Goal: Information Seeking & Learning: Learn about a topic

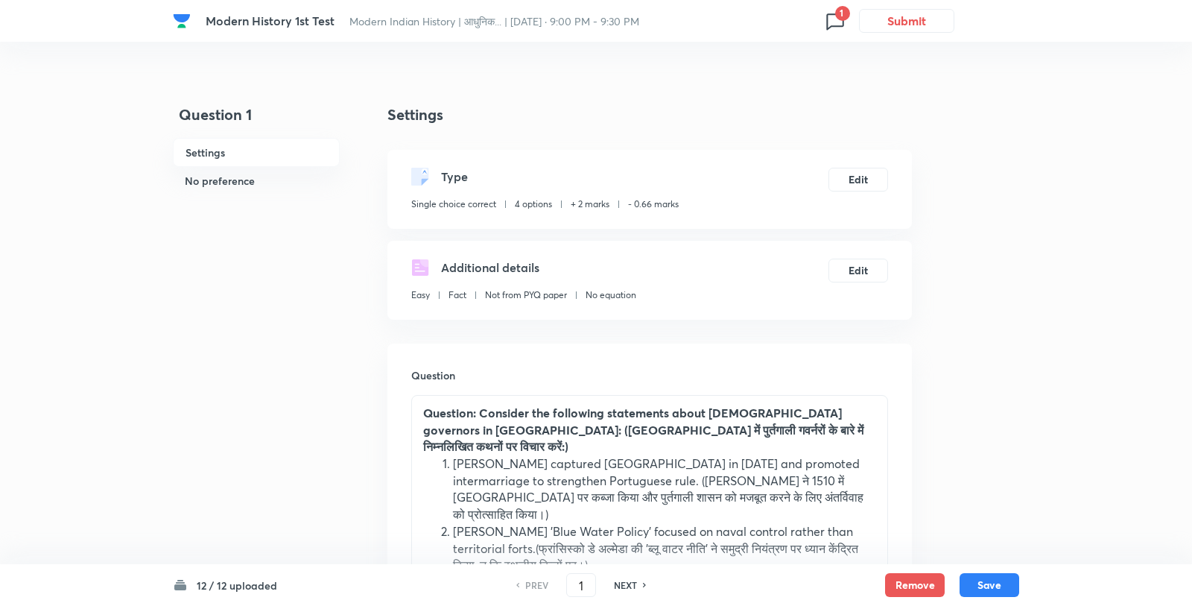
click at [569, 259] on div "Additional details Easy Fact Not from PYQ paper No equation" at bounding box center [523, 283] width 225 height 49
click at [539, 455] on li "[PERSON_NAME] captured [GEOGRAPHIC_DATA] in [DATE] and promoted intermarriage t…" at bounding box center [664, 489] width 423 height 68
copy li "[GEOGRAPHIC_DATA]"
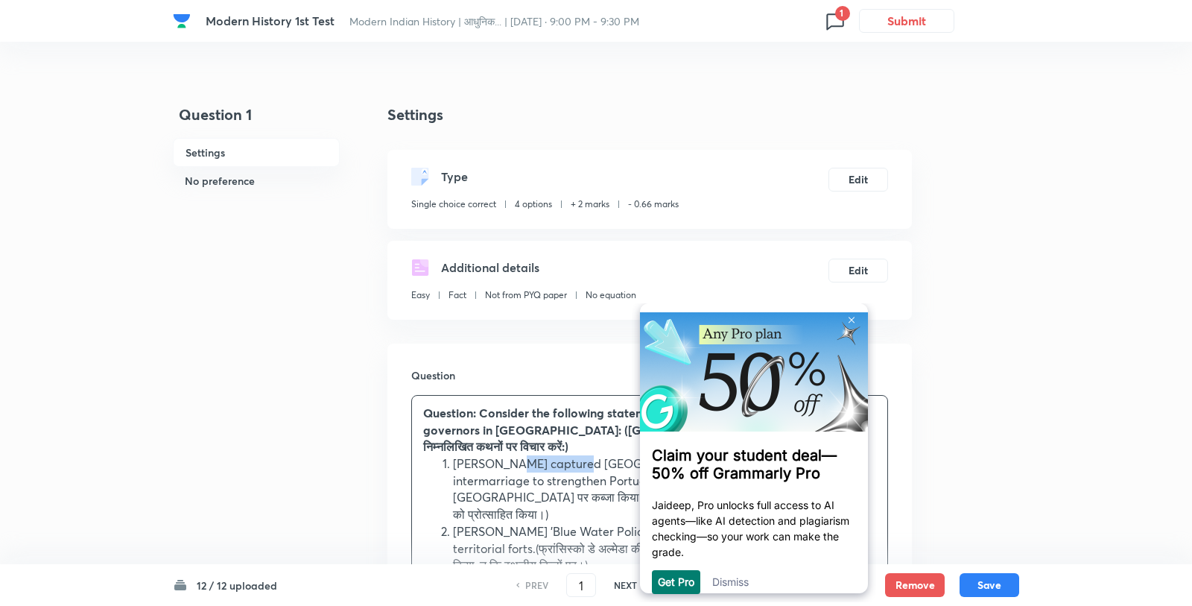
click at [850, 322] on img at bounding box center [852, 320] width 6 height 7
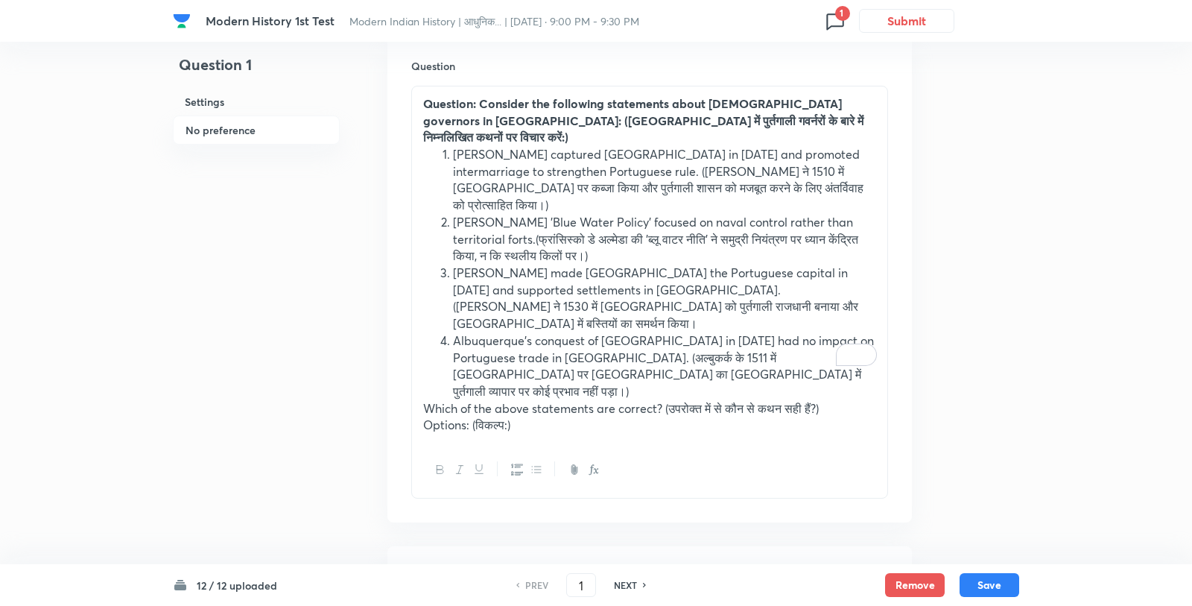
scroll to position [332, 0]
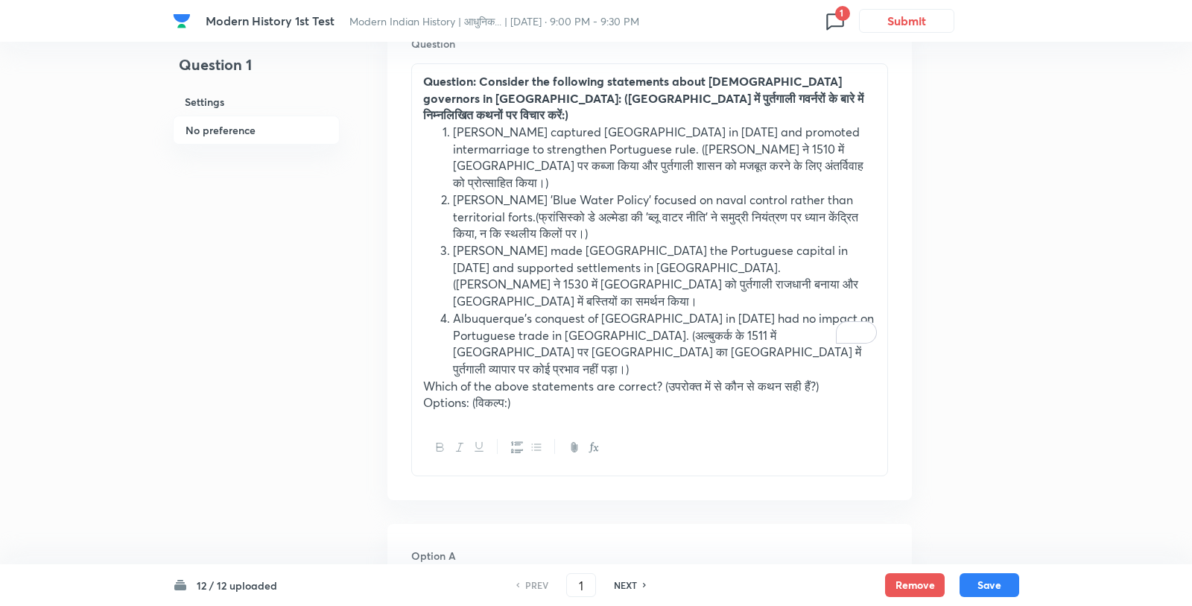
click at [632, 584] on h6 "NEXT" at bounding box center [625, 584] width 23 height 13
type input "2"
checkbox input "false"
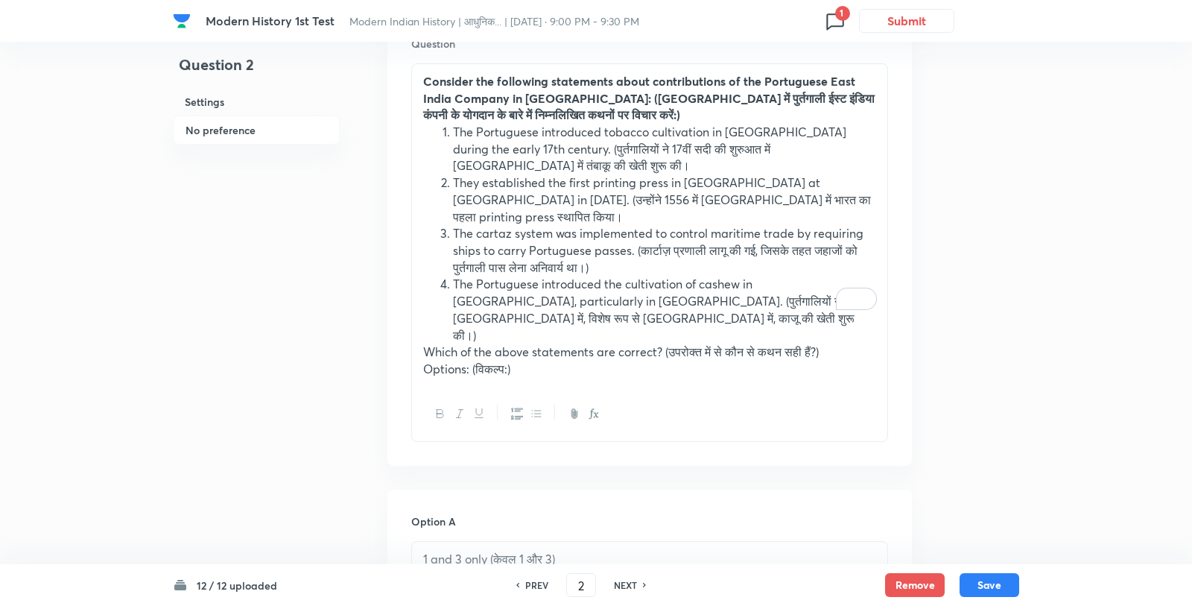
click at [632, 584] on h6 "NEXT" at bounding box center [625, 584] width 23 height 13
checkbox input "false"
type input "3"
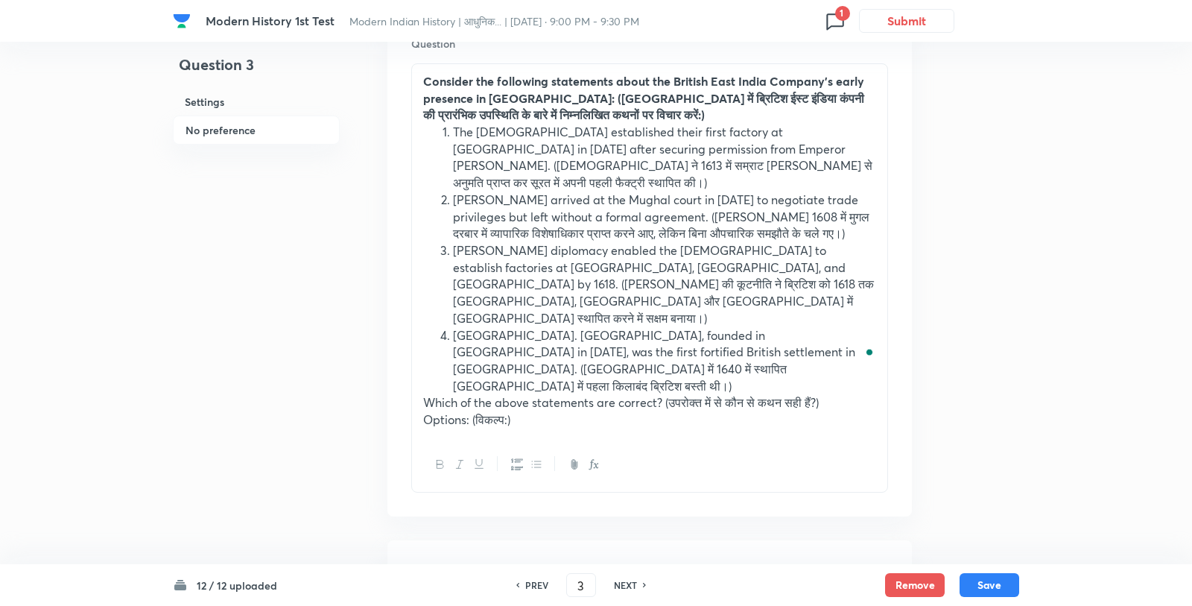
click at [632, 584] on h6 "NEXT" at bounding box center [625, 584] width 23 height 13
checkbox input "false"
type input "4"
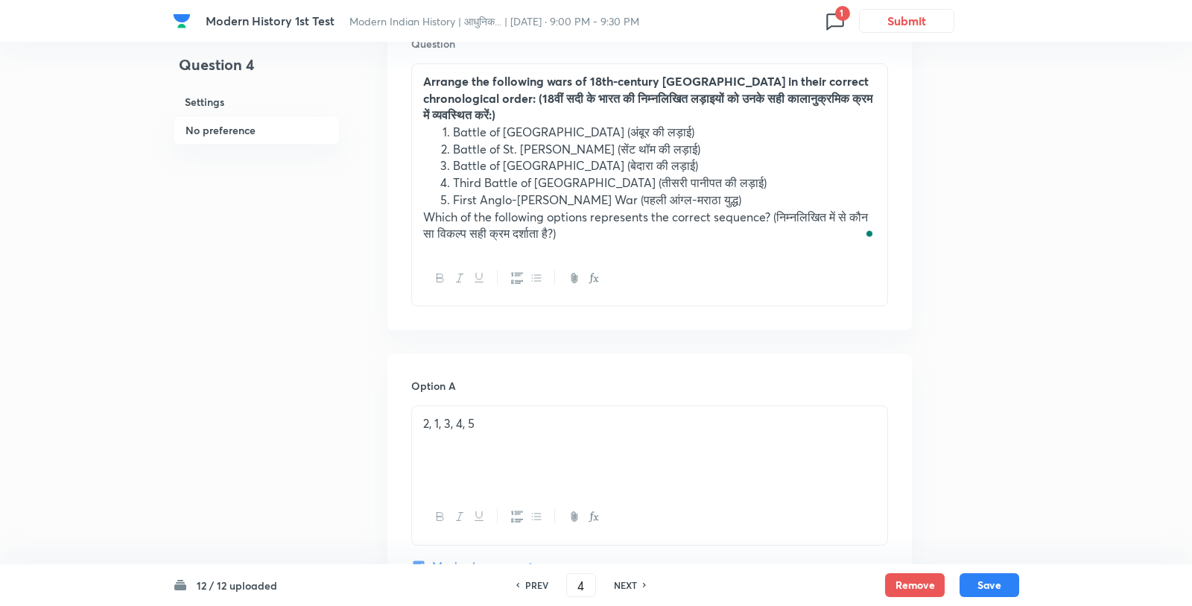
click at [632, 584] on h6 "NEXT" at bounding box center [625, 584] width 23 height 13
checkbox input "false"
type input "5"
click at [632, 584] on h6 "NEXT" at bounding box center [625, 584] width 23 height 13
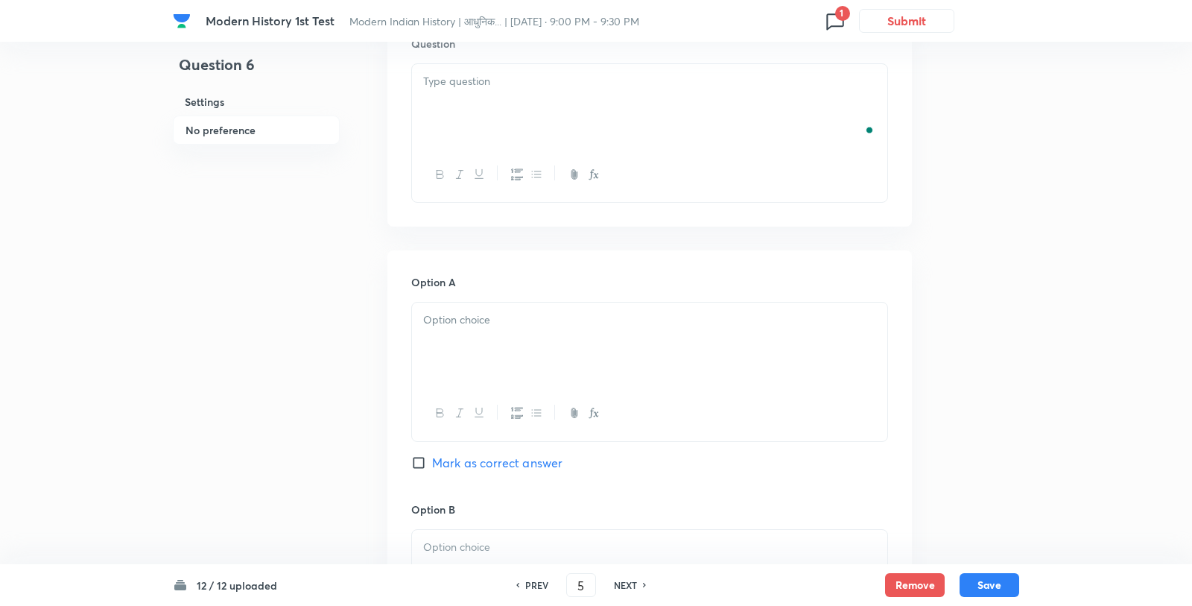
checkbox input "false"
type input "6"
click at [632, 584] on h6 "NEXT" at bounding box center [625, 584] width 23 height 13
checkbox input "false"
type input "7"
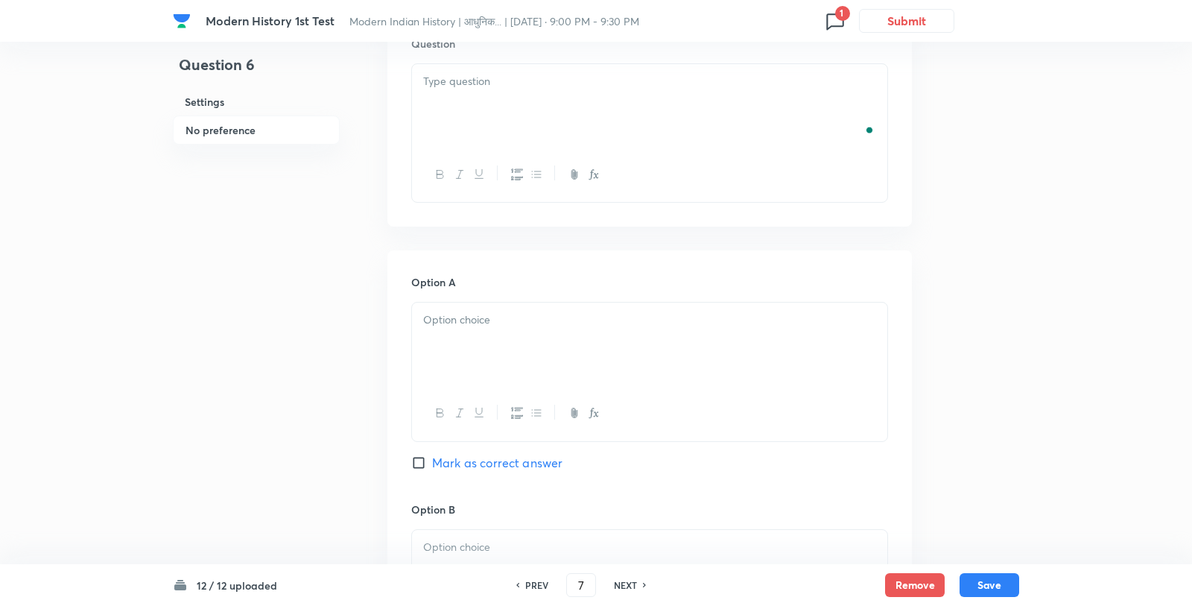
checkbox input "true"
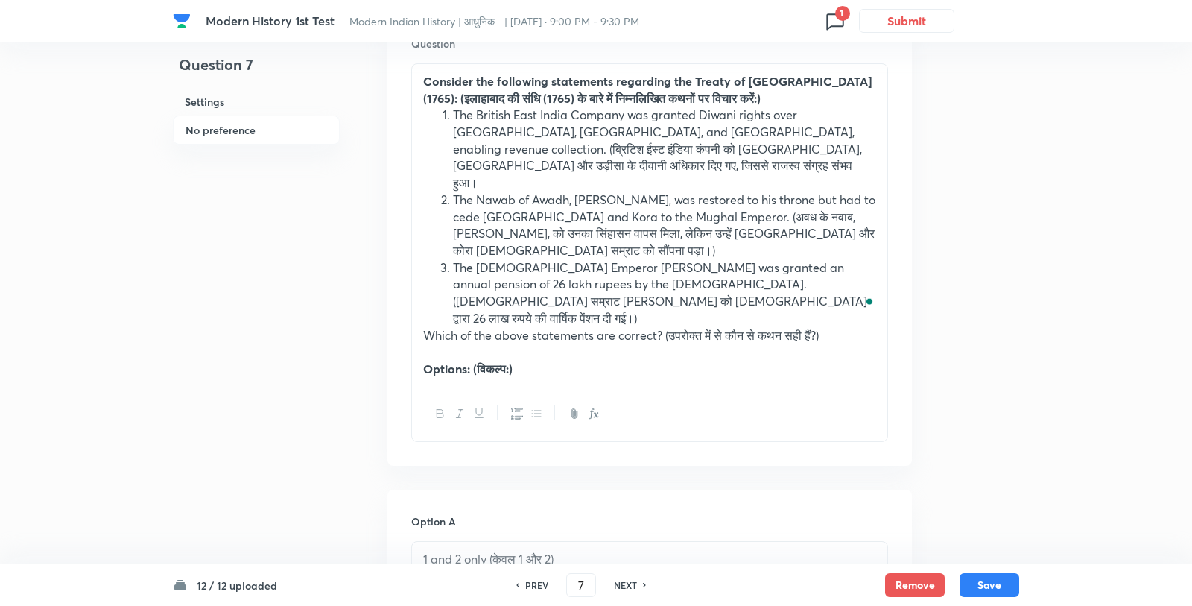
click at [632, 584] on h6 "NEXT" at bounding box center [625, 584] width 23 height 13
type input "8"
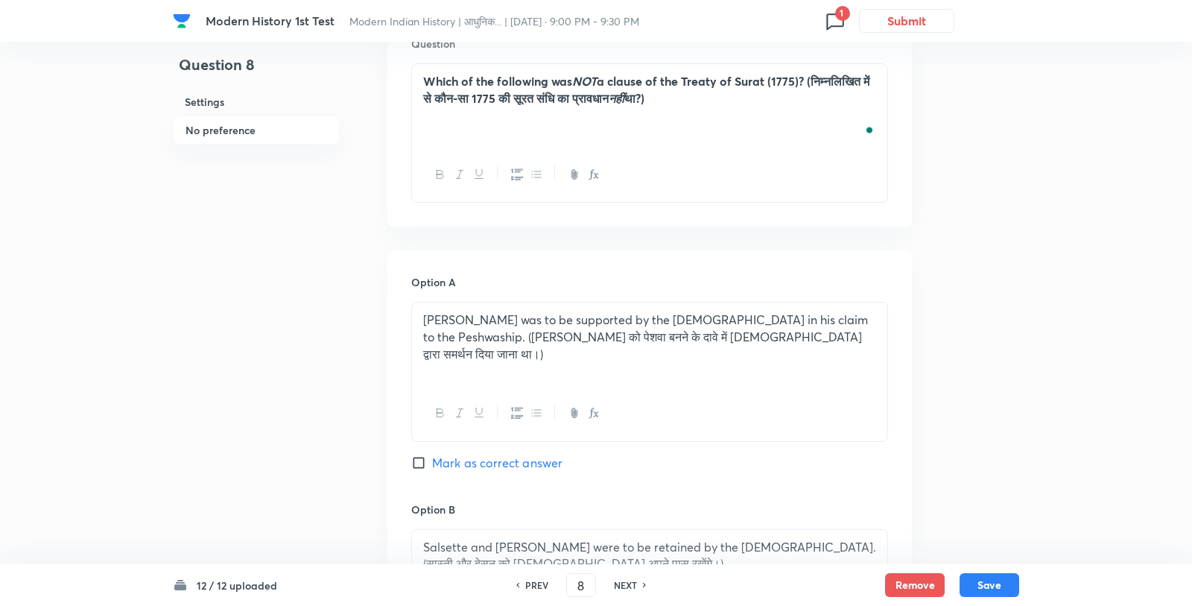
click at [632, 584] on h6 "NEXT" at bounding box center [625, 584] width 23 height 13
checkbox input "false"
type input "9"
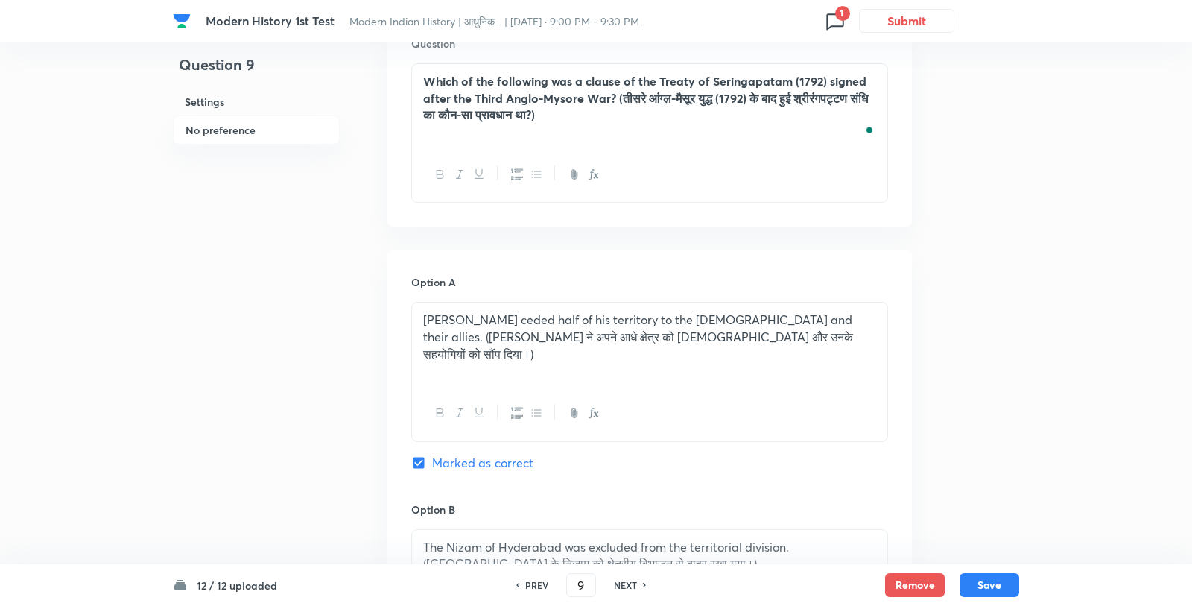
click at [632, 584] on h6 "NEXT" at bounding box center [625, 584] width 23 height 13
checkbox input "false"
type input "10"
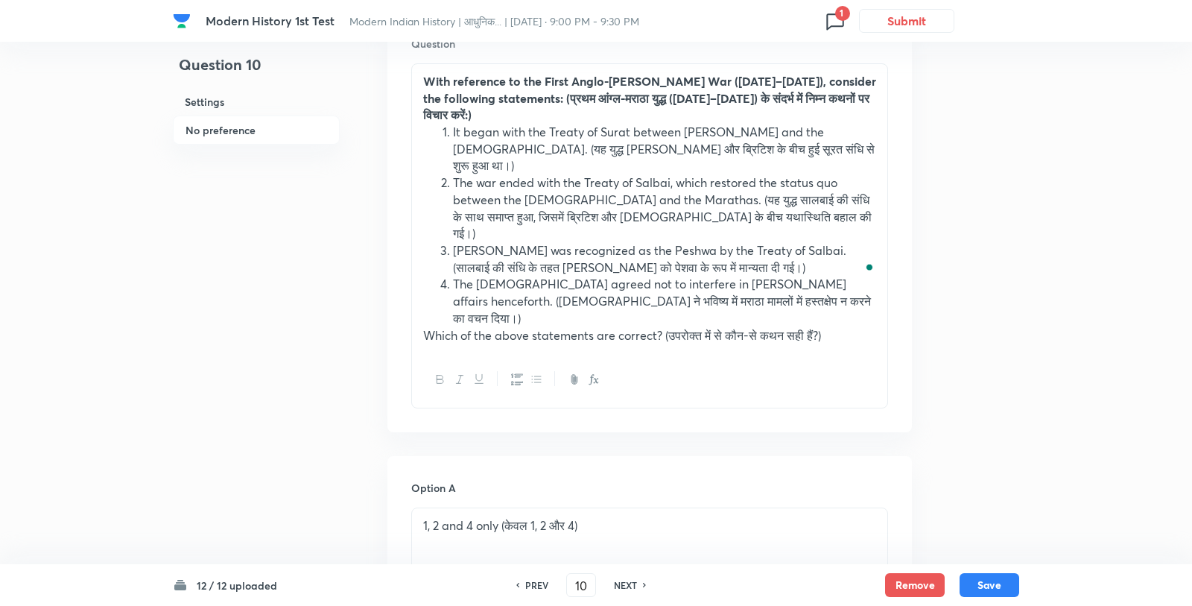
click at [632, 584] on h6 "NEXT" at bounding box center [625, 584] width 23 height 13
checkbox input "false"
type input "11"
checkbox input "true"
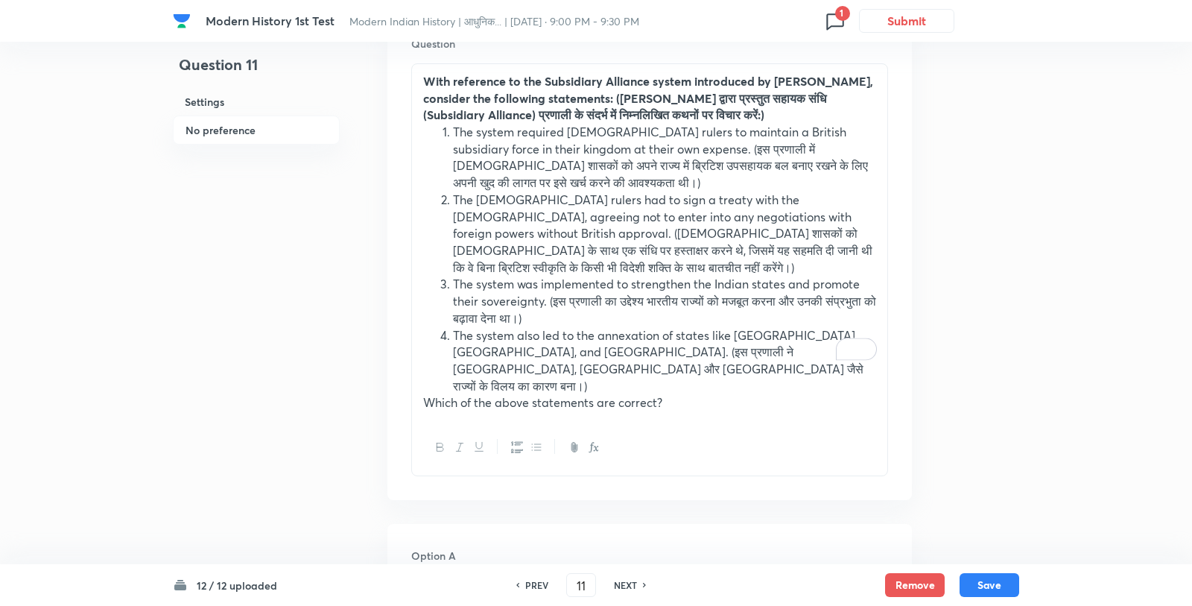
click at [632, 584] on h6 "NEXT" at bounding box center [625, 584] width 23 height 13
type input "12"
checkbox input "false"
checkbox input "true"
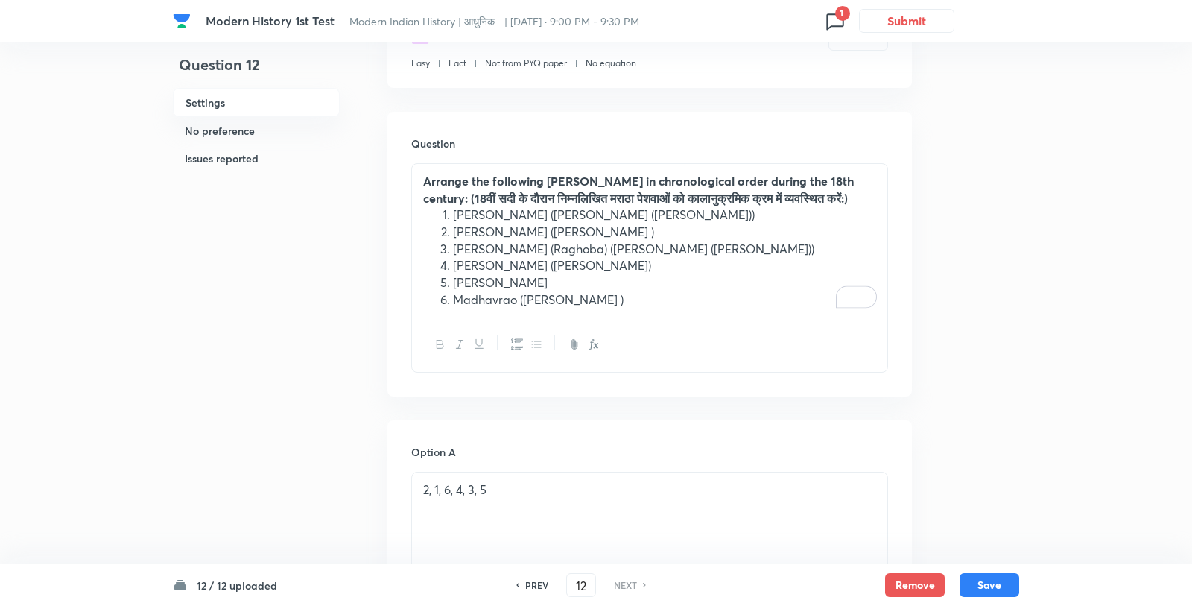
scroll to position [214, 0]
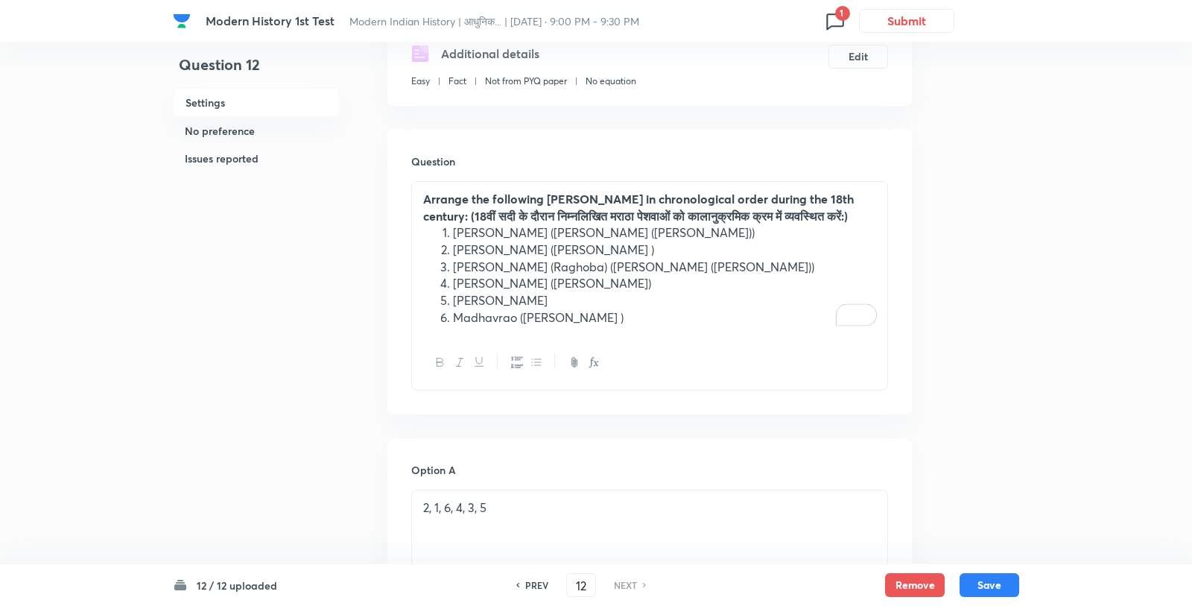
click at [321, 23] on span "Modern History 1st Test" at bounding box center [270, 21] width 129 height 16
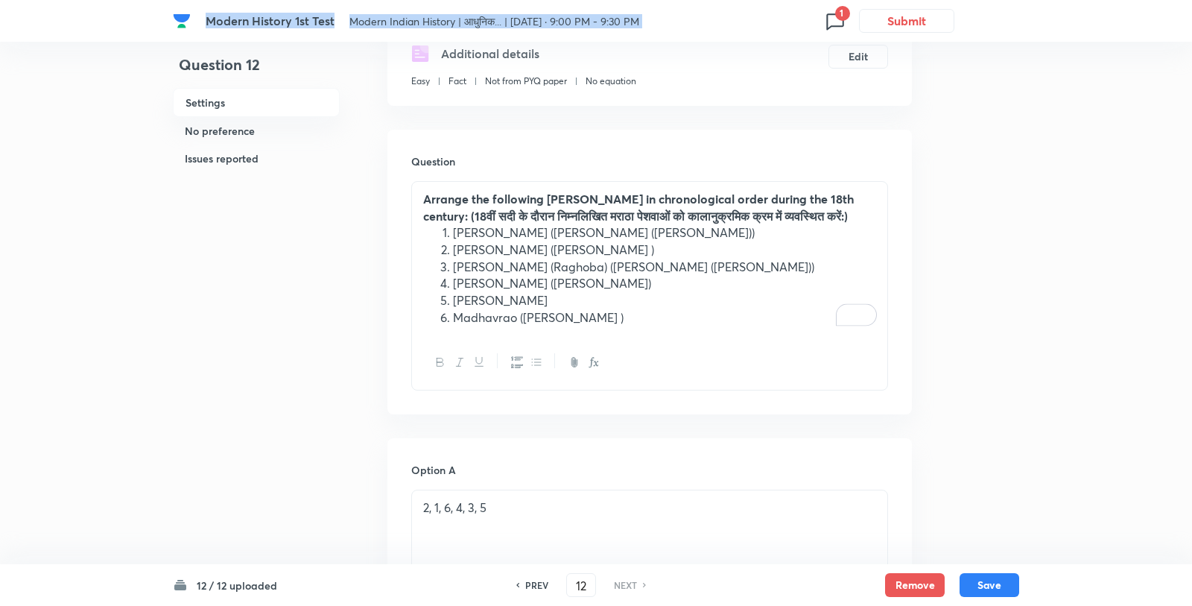
click at [432, 26] on span "Modern Indian History | आधुनिक... | [DATE] · 9:00 PM - 9:30 PM" at bounding box center [495, 21] width 290 height 14
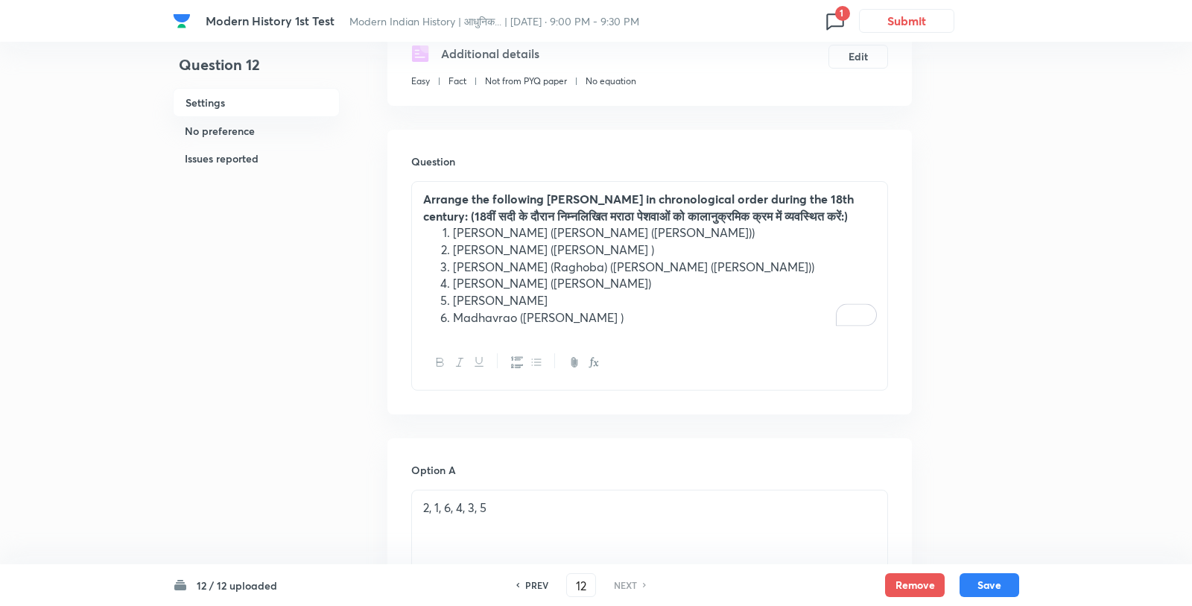
scroll to position [0, 0]
